Goal: Task Accomplishment & Management: Use online tool/utility

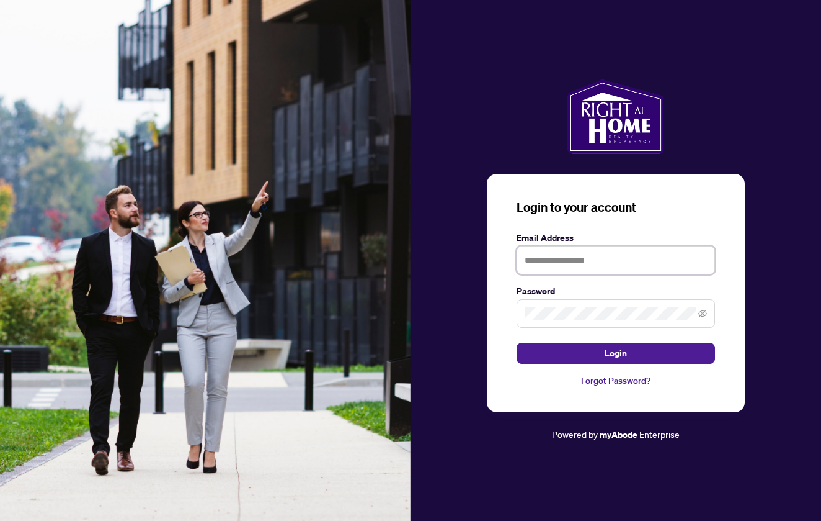
type input "**********"
click at [602, 355] on button "Login" at bounding box center [616, 352] width 199 height 21
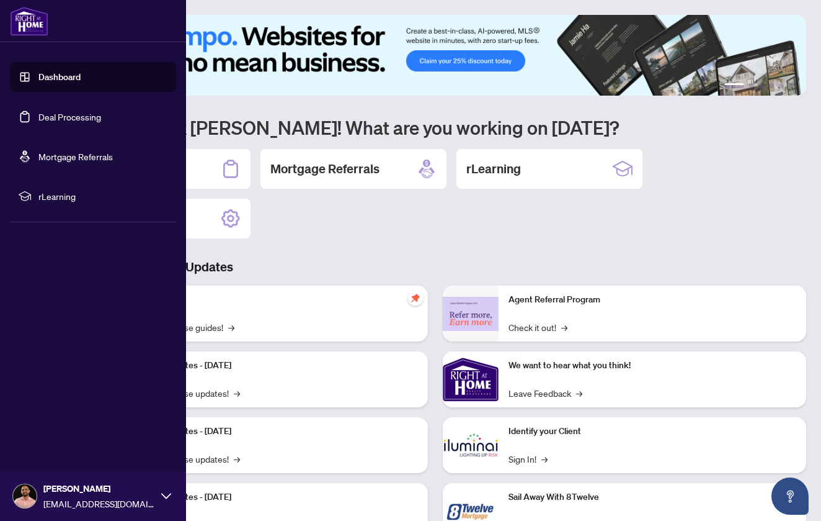
click at [71, 120] on link "Deal Processing" at bounding box center [69, 116] width 63 height 11
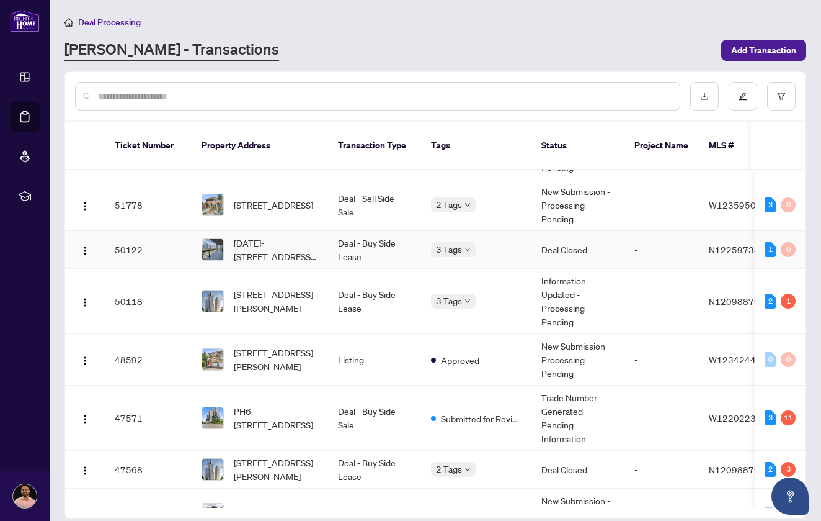
scroll to position [43, 0]
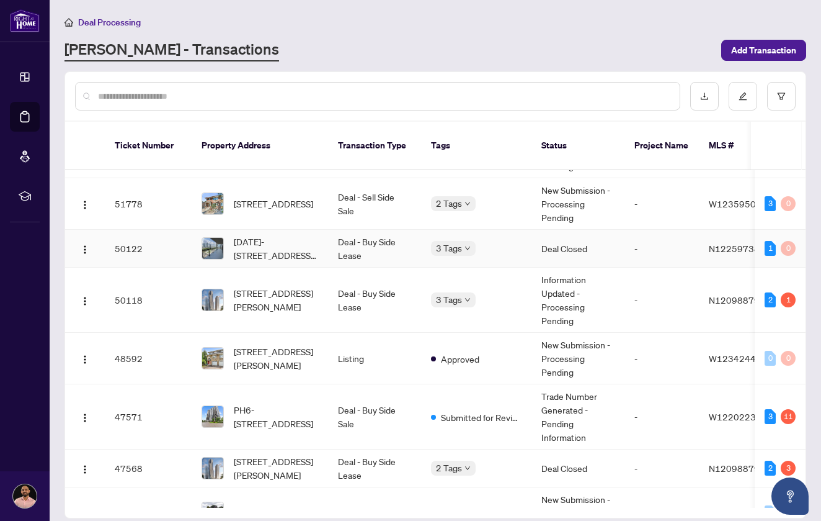
click at [441, 241] on span "3 Tags" at bounding box center [449, 248] width 26 height 14
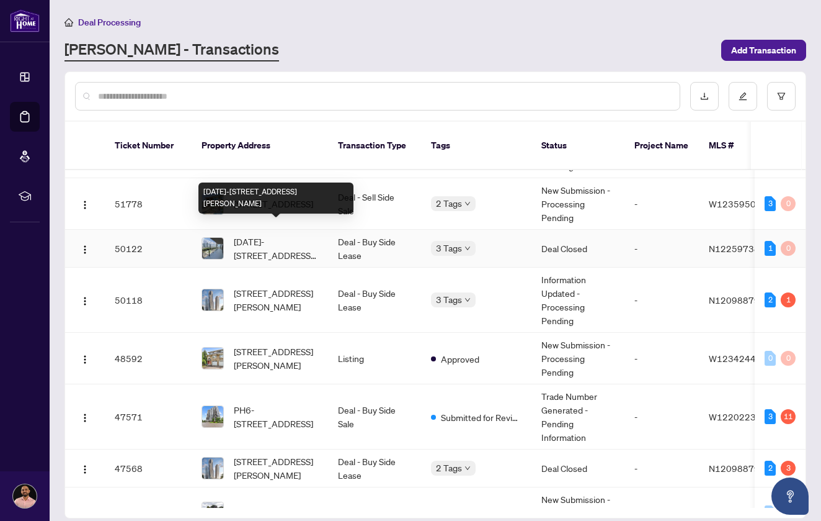
click at [303, 235] on span "[DATE]-[STREET_ADDRESS][PERSON_NAME]" at bounding box center [276, 248] width 84 height 27
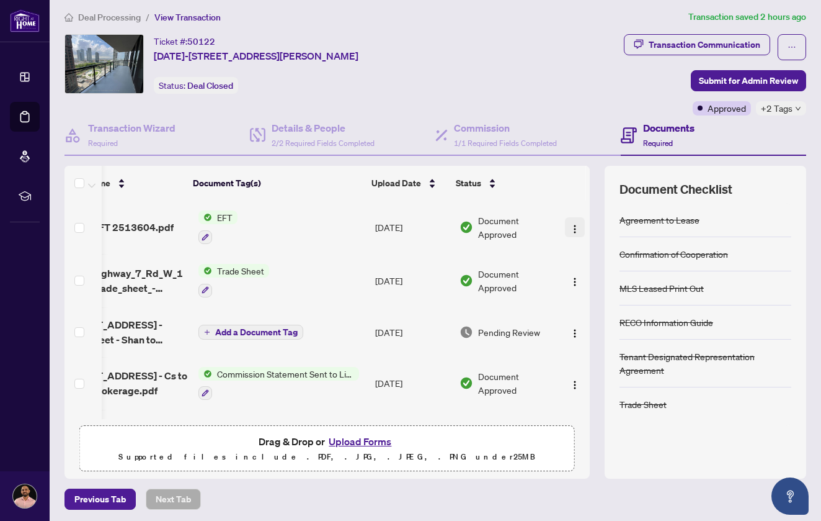
scroll to position [0, 50]
click at [573, 224] on img "button" at bounding box center [575, 229] width 10 height 10
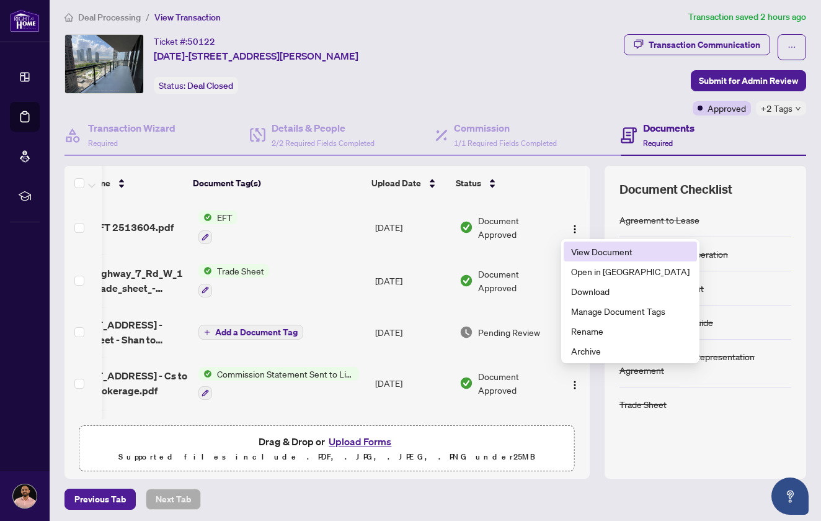
click at [580, 254] on span "View Document" at bounding box center [630, 251] width 118 height 14
